Goal: Transaction & Acquisition: Obtain resource

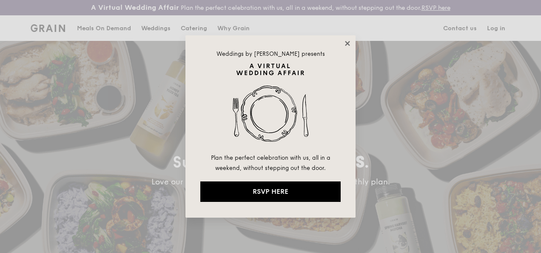
click at [348, 43] on icon at bounding box center [348, 44] width 8 height 8
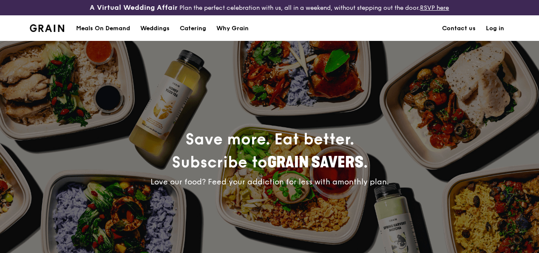
click at [117, 33] on div "Meals On Demand" at bounding box center [103, 29] width 54 height 26
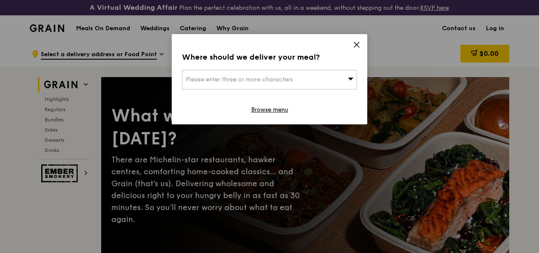
click at [358, 46] on icon at bounding box center [356, 44] width 5 height 5
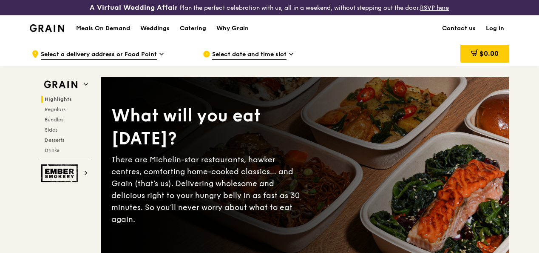
click at [120, 33] on h1 "Meals On Demand" at bounding box center [103, 28] width 54 height 9
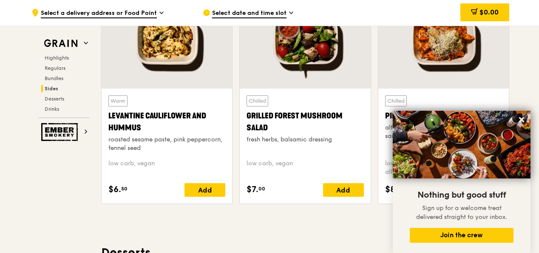
scroll to position [2256, 0]
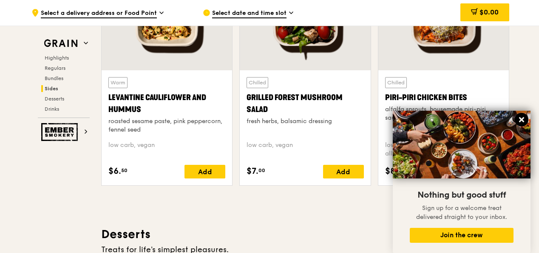
click at [526, 117] on button at bounding box center [522, 120] width 14 height 14
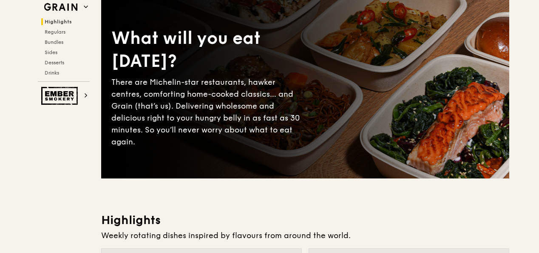
scroll to position [0, 0]
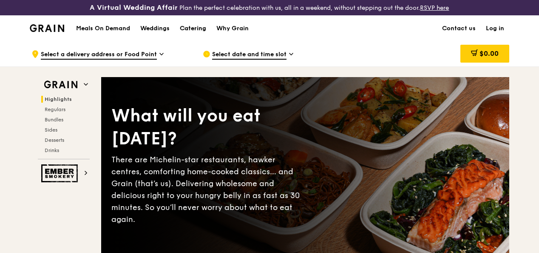
click at [193, 33] on div "Catering" at bounding box center [193, 29] width 26 height 26
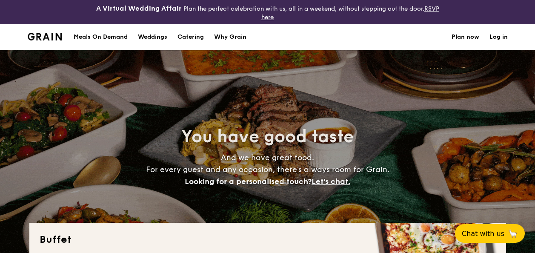
select select
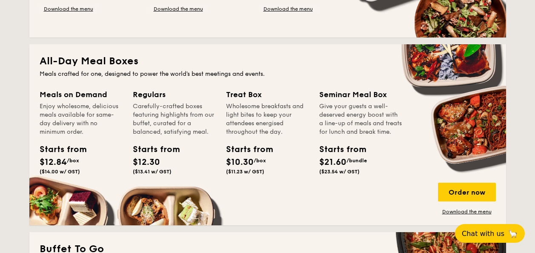
scroll to position [383, 0]
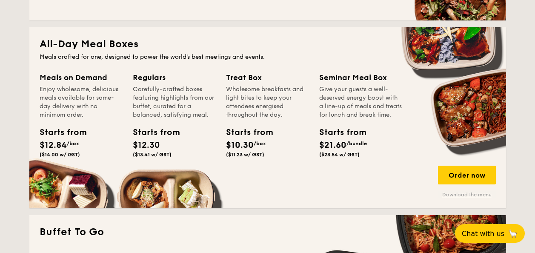
click at [478, 196] on link "Download the menu" at bounding box center [467, 194] width 58 height 7
